Goal: Information Seeking & Learning: Learn about a topic

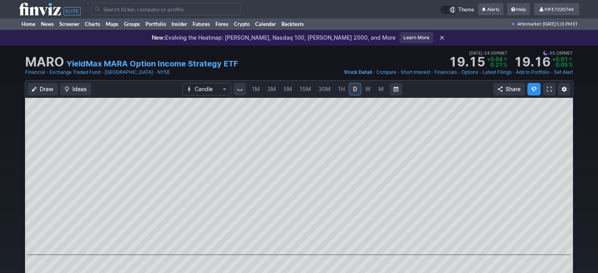
click at [550, 91] on span at bounding box center [549, 89] width 5 height 6
click at [187, 6] on input "Search" at bounding box center [165, 9] width 149 height 13
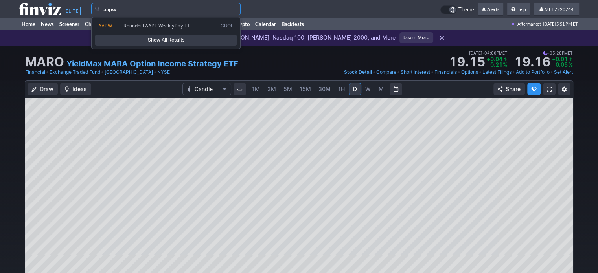
type input "aapw"
click at [162, 37] on span "Show All Results" at bounding box center [165, 40] width 135 height 8
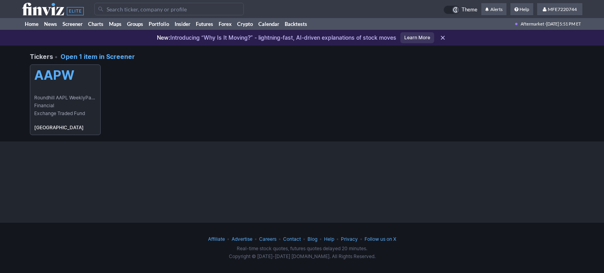
click at [69, 69] on h5 "AAPW" at bounding box center [65, 75] width 62 height 15
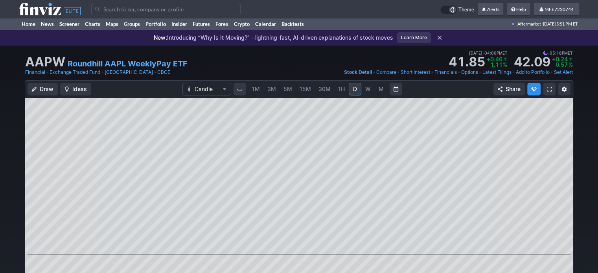
click at [114, 9] on input "Search" at bounding box center [165, 9] width 149 height 13
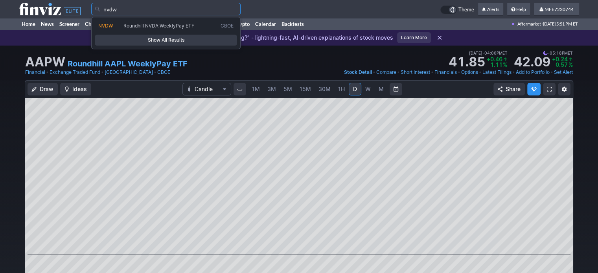
type input "nvdw"
click at [170, 39] on span "Show All Results" at bounding box center [165, 40] width 135 height 8
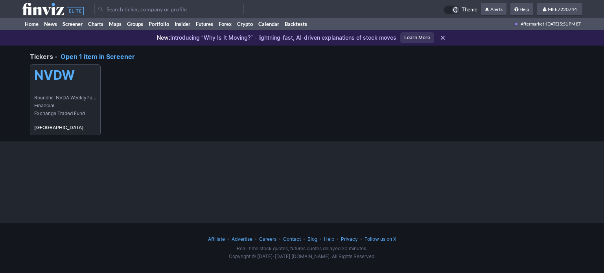
click at [65, 81] on h5 "NVDW" at bounding box center [65, 75] width 62 height 15
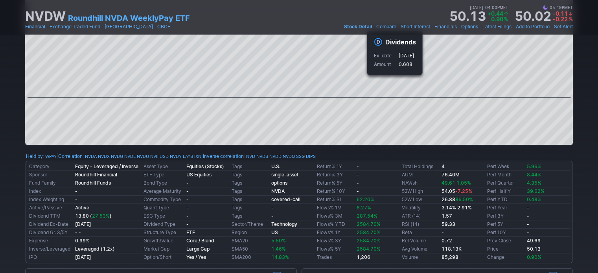
scroll to position [157, 0]
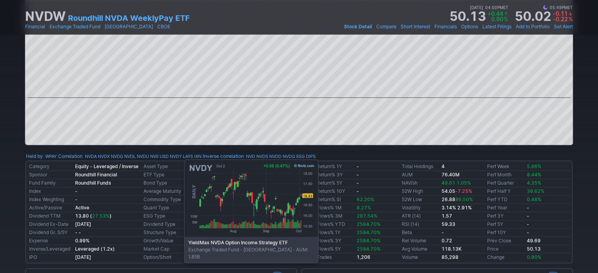
drag, startPoint x: 180, startPoint y: 156, endPoint x: 211, endPoint y: 152, distance: 30.9
click at [206, 166] on body "Theme Alerts" at bounding box center [299, 238] width 598 height 791
click at [206, 166] on b "Equities (Stocks)" at bounding box center [205, 167] width 38 height 6
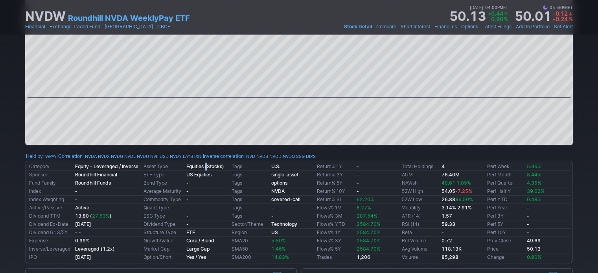
scroll to position [0, 0]
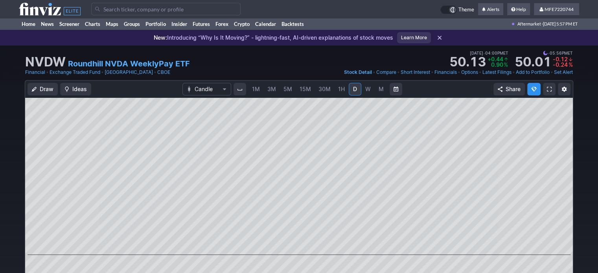
click at [139, 7] on input "Search" at bounding box center [165, 9] width 149 height 13
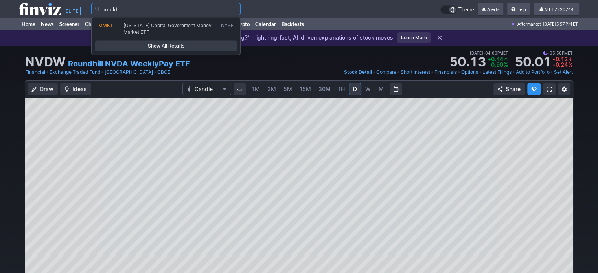
click at [152, 25] on span "Texas Capital Government Money Market ETF" at bounding box center [168, 28] width 88 height 12
type input "MMKT"
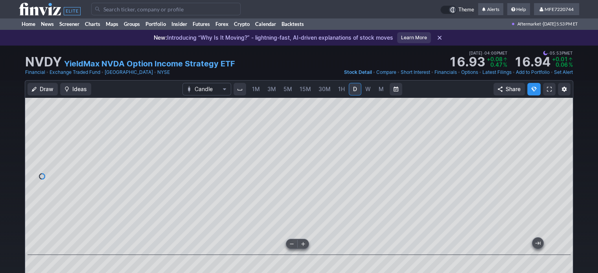
click at [198, 9] on input "Search" at bounding box center [165, 9] width 149 height 13
paste input "CHPY"
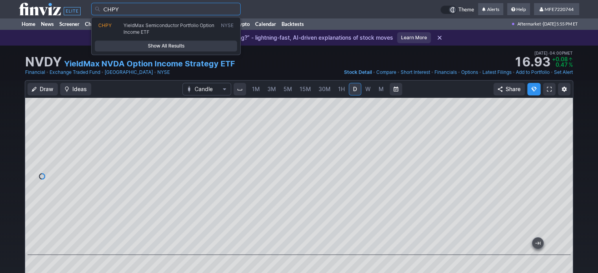
type input "CHPY"
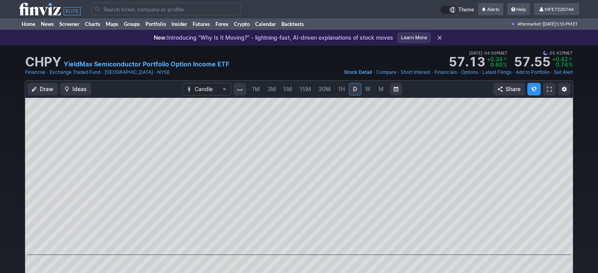
click at [213, 7] on input "Search" at bounding box center [165, 9] width 149 height 13
paste input "GLDY"
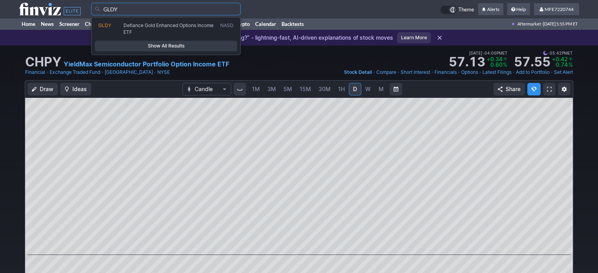
type input "GLDY"
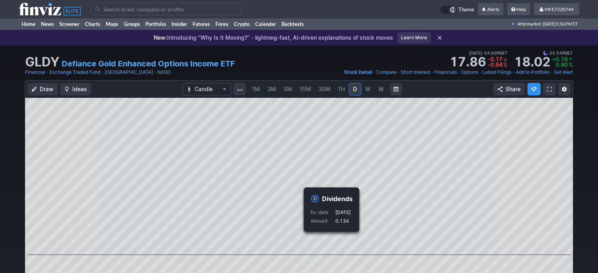
click at [163, 9] on input "Search" at bounding box center [165, 9] width 149 height 13
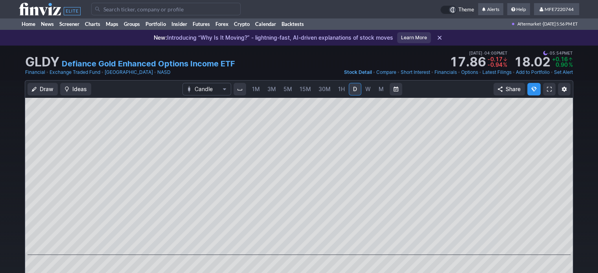
paste input "GLDY"
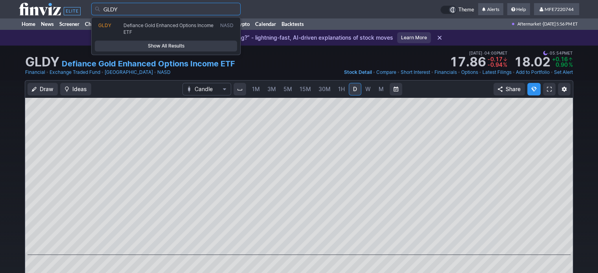
type input "GLDY"
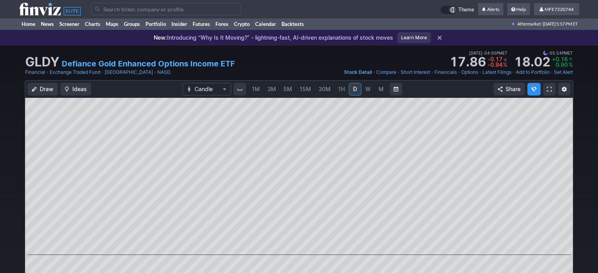
click at [186, 8] on input "Search" at bounding box center [165, 9] width 149 height 13
paste input "MSTW"
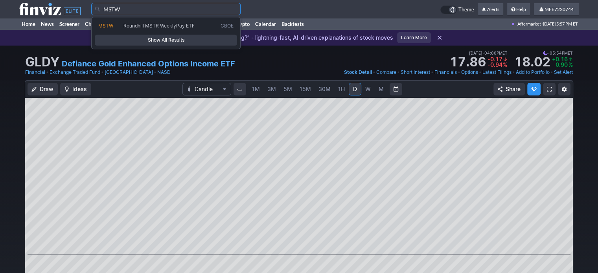
type input "MSTW"
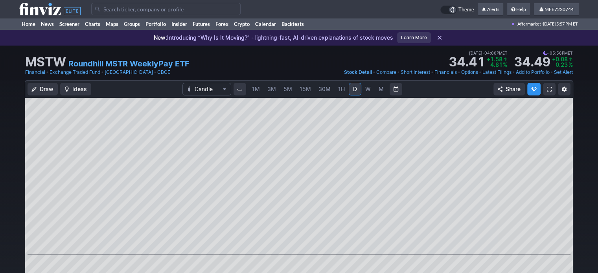
paste input "NVYY"
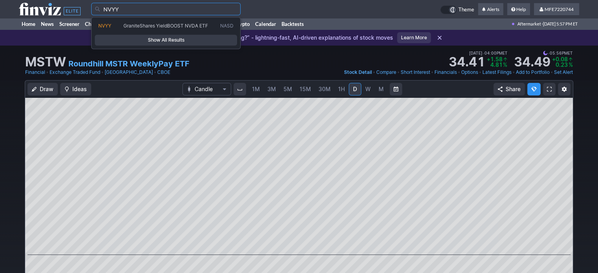
type input "NVYY"
click at [192, 37] on span "Show All Results" at bounding box center [165, 40] width 135 height 8
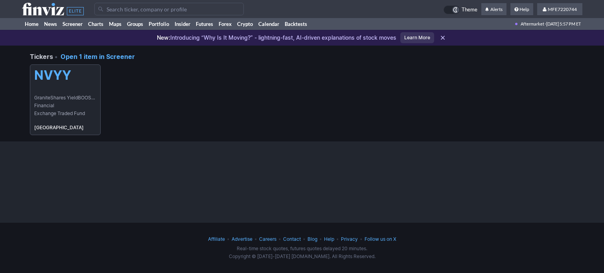
click at [49, 82] on h5 "NVYY" at bounding box center [65, 75] width 62 height 15
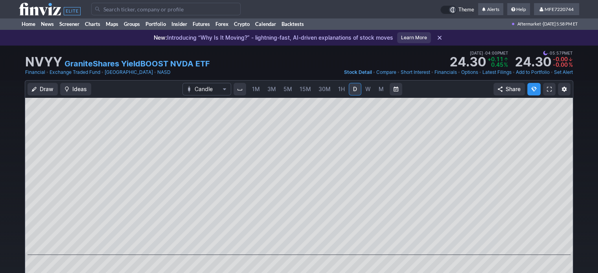
click at [184, 10] on input "Search" at bounding box center [165, 9] width 149 height 13
paste input "QDTY"
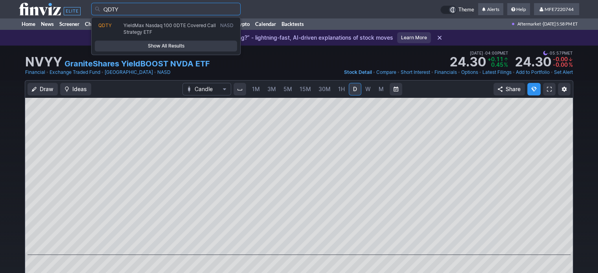
type input "QDTY"
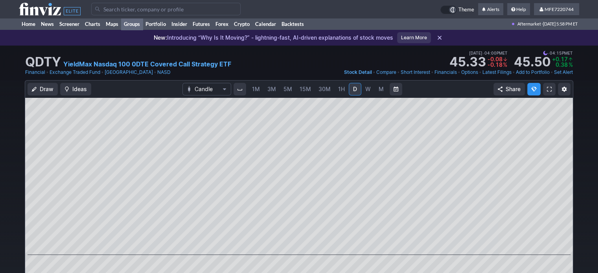
paste input "QQQY"
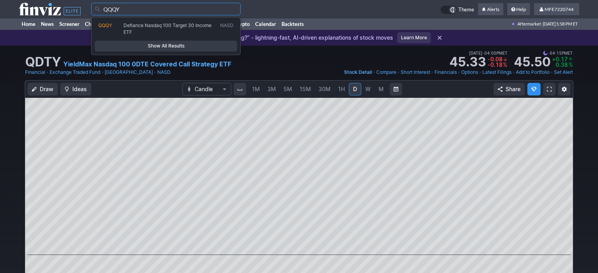
type input "QQQY"
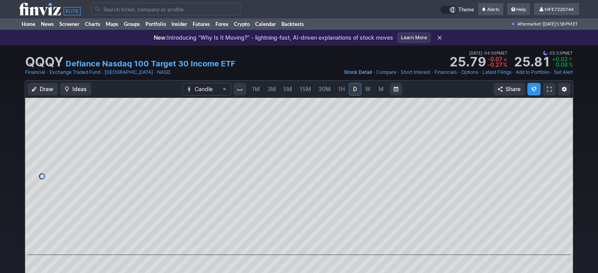
click at [338, 85] on div "Draw Ideas Candle 1M 3M 5M 15M 30M 1H D W M Share" at bounding box center [299, 192] width 548 height 222
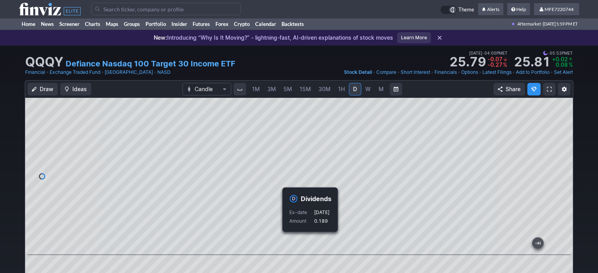
click at [208, 11] on input "Search" at bounding box center [165, 9] width 149 height 13
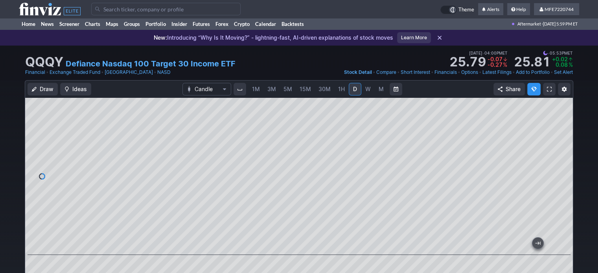
paste input "RDTE"
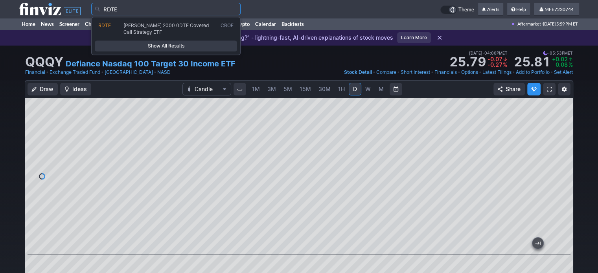
type input "RDTE"
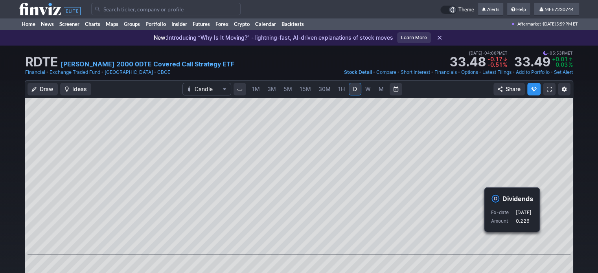
click at [220, 11] on input "Search" at bounding box center [165, 9] width 149 height 13
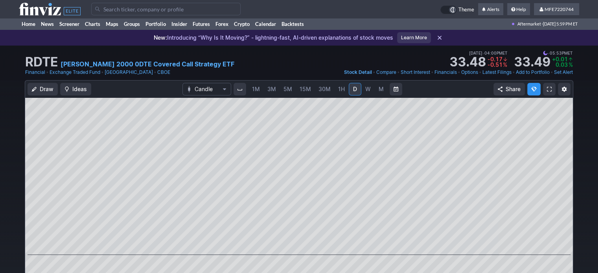
paste input "RDTY"
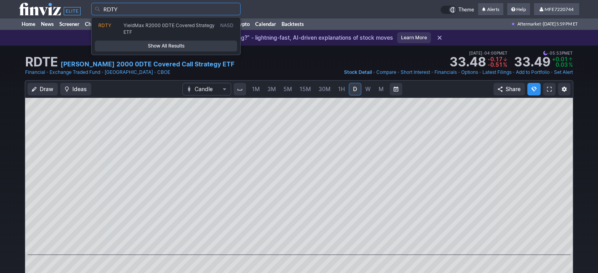
type input "RDTY"
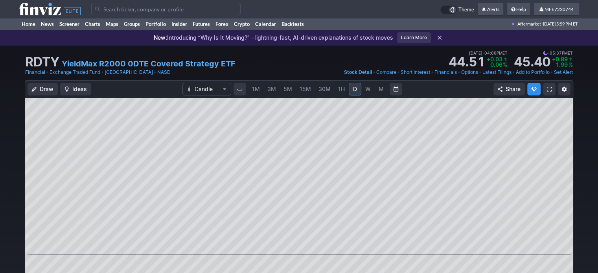
click at [202, 9] on input "Search" at bounding box center [165, 9] width 149 height 13
paste input "YSPY"
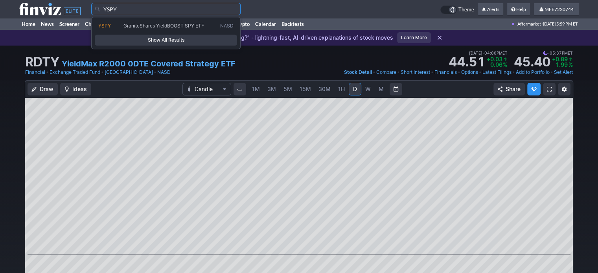
type input "YSPY"
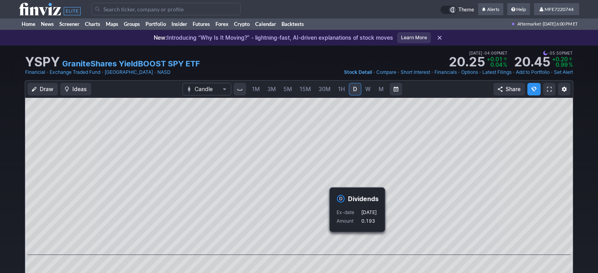
click at [140, 7] on input "Search" at bounding box center [165, 9] width 149 height 13
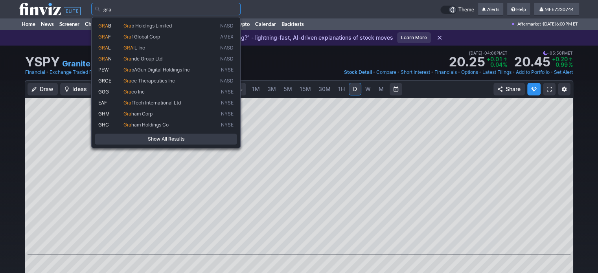
type input "gra"
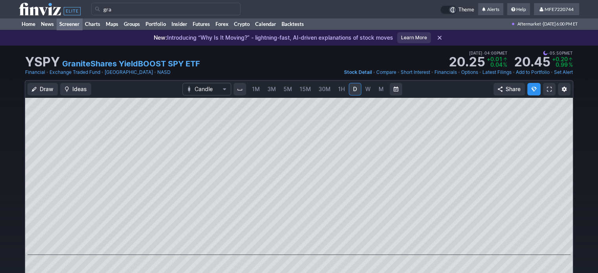
click at [64, 25] on link "Screener" at bounding box center [70, 24] width 26 height 12
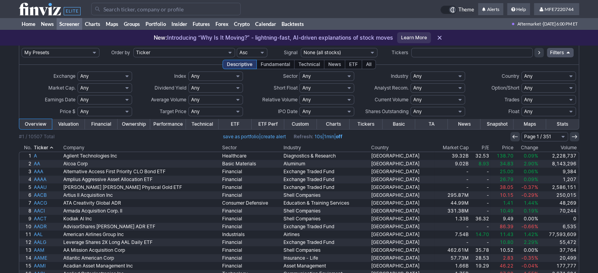
click at [573, 138] on icon at bounding box center [575, 137] width 6 height 6
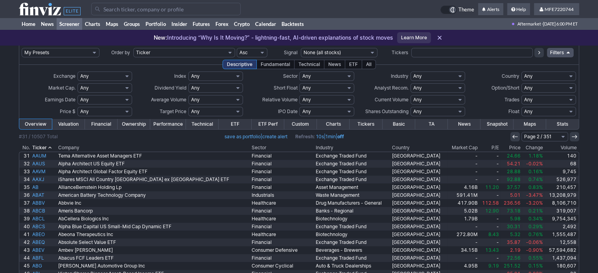
click at [459, 75] on select "Any Stocks only (ex-Funds) Exchange Traded Fund Advertising Agencies Aerospace …" at bounding box center [438, 76] width 55 height 9
select select "exchangetradedfund"
click at [411, 72] on select "Any Stocks only (ex-Funds) Exchange Traded Fund Advertising Agencies Aerospace …" at bounding box center [438, 76] width 55 height 9
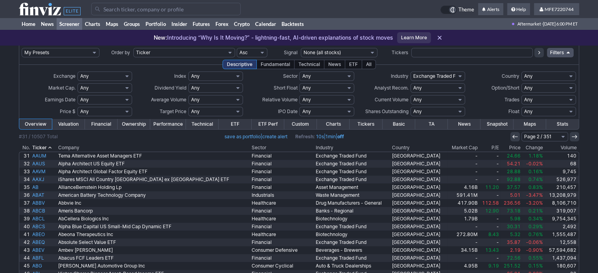
click at [445, 106] on td "M – M Any Under 1M Under 5M Under 10M Under 20M Under 50M Under 100M Over 1M Ov…" at bounding box center [437, 112] width 55 height 12
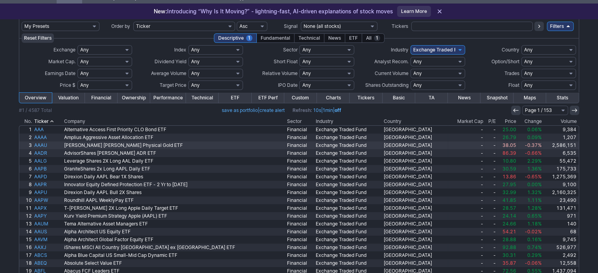
scroll to position [39, 0]
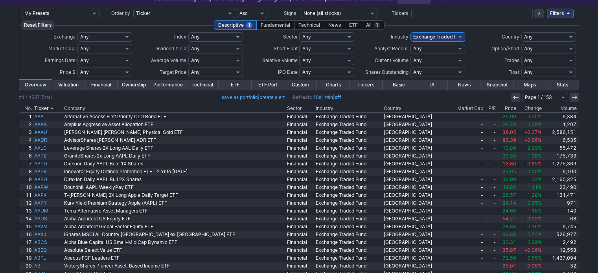
click at [264, 84] on link "ETF Perf" at bounding box center [268, 85] width 33 height 10
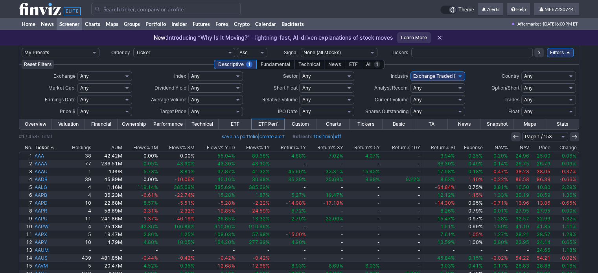
click at [200, 124] on link "Technical" at bounding box center [202, 124] width 33 height 10
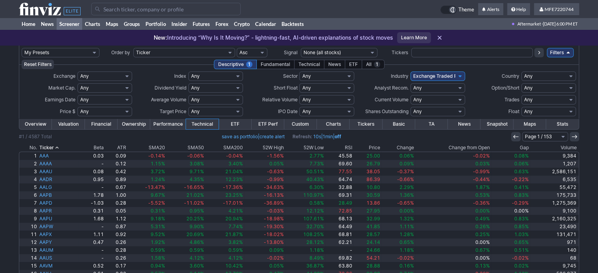
click at [88, 125] on link "Financial" at bounding box center [101, 124] width 33 height 10
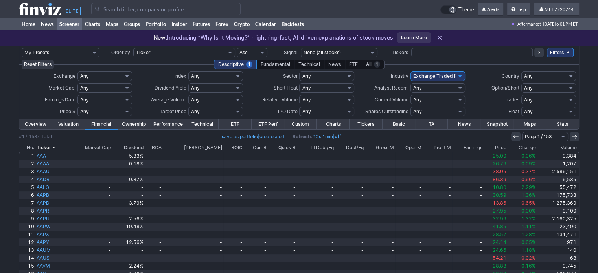
click at [145, 146] on th "Dividend" at bounding box center [128, 148] width 33 height 8
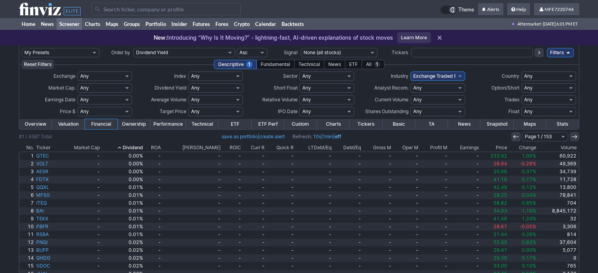
drag, startPoint x: 0, startPoint y: 0, endPoint x: 147, endPoint y: 145, distance: 206.4
click at [144, 145] on th "Dividend" at bounding box center [122, 148] width 43 height 8
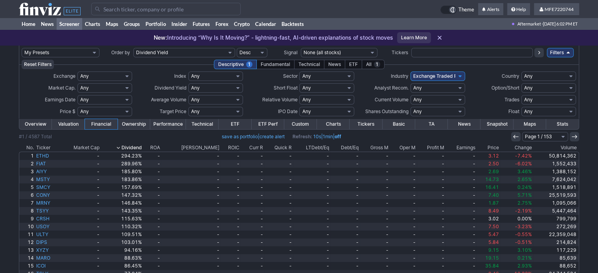
click at [238, 112] on select "Any 50% Above Price 40% Above Price 30% Above Price 20% Above Price 10% Above P…" at bounding box center [215, 111] width 55 height 9
click at [593, 54] on div "My Presets -Save Screen -Edit Screens s: Swing Trade s: New Screen p: manuel#1 …" at bounding box center [299, 232] width 598 height 372
click at [199, 125] on link "Technical" at bounding box center [202, 124] width 33 height 10
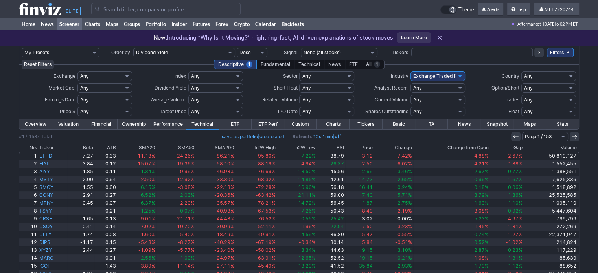
click at [166, 122] on link "Performance" at bounding box center [168, 124] width 36 height 10
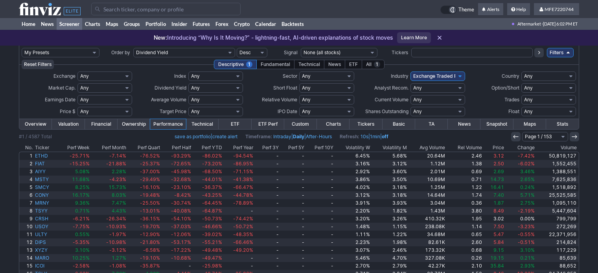
click at [112, 124] on link "Financial" at bounding box center [101, 124] width 33 height 10
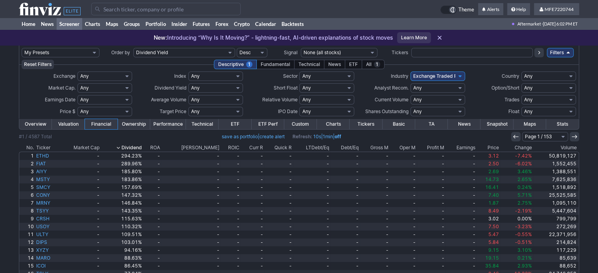
click at [129, 113] on select "Any Under $1 Under $2 Under $3 Under $4 Under $5 Under $7 Under $10 Under $15 U…" at bounding box center [104, 111] width 55 height 9
select select "u10"
click at [77, 107] on select "Any Under $1 Under $2 Under $3 Under $4 Under $5 Under $7 Under $10 Under $15 U…" at bounding box center [104, 111] width 55 height 9
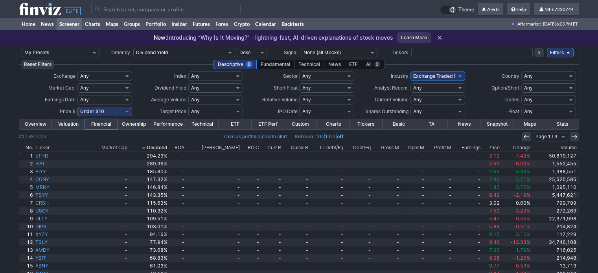
click at [237, 100] on select "Any Under 50K Under 100K Under 500K Under 750K Under 1M Over 50K Over 100K Over…" at bounding box center [215, 99] width 55 height 9
select select "o200"
click at [188, 95] on select "Any Under 50K Under 100K Under 500K Under 750K Under 1M Over 50K Over 100K Over…" at bounding box center [215, 99] width 55 height 9
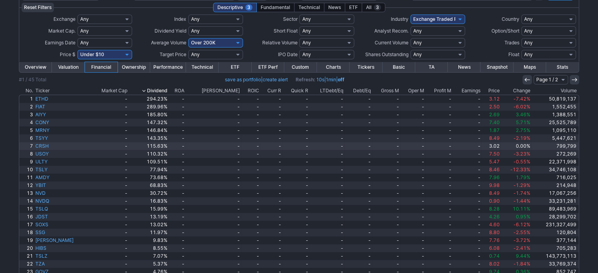
scroll to position [65, 0]
